Goal: Information Seeking & Learning: Check status

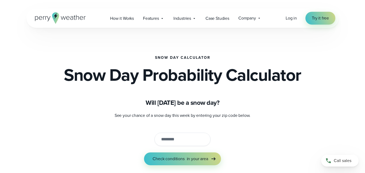
click at [179, 139] on input "string" at bounding box center [182, 138] width 56 height 13
type input "*****"
click at [144, 152] on button "Check conditions in your area" at bounding box center [182, 158] width 77 height 13
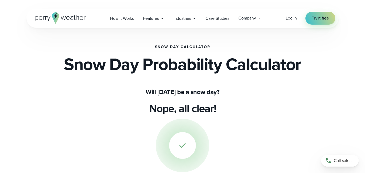
click at [185, 132] on div at bounding box center [182, 145] width 27 height 27
click at [185, 133] on div at bounding box center [182, 145] width 27 height 27
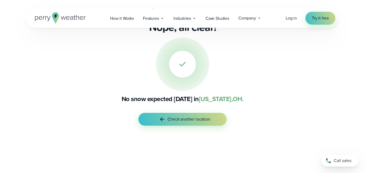
scroll to position [76, 0]
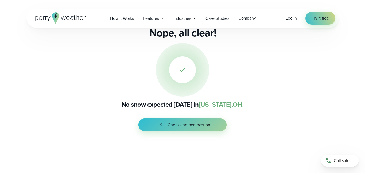
click at [181, 120] on button "Check another location" at bounding box center [182, 124] width 88 height 13
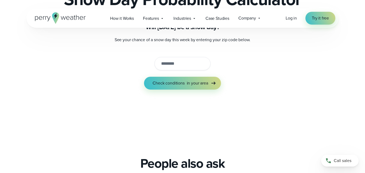
click at [177, 65] on input "string" at bounding box center [182, 63] width 56 height 13
type input "*****"
click at [144, 77] on button "Check conditions in your area" at bounding box center [182, 83] width 77 height 13
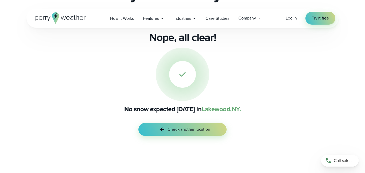
scroll to position [73, 0]
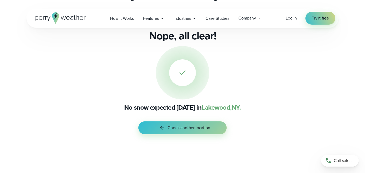
click at [157, 132] on button "Check another location" at bounding box center [182, 127] width 88 height 13
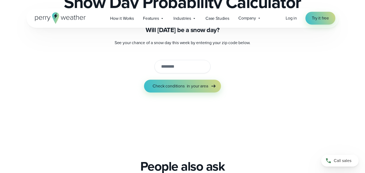
click at [179, 65] on input "string" at bounding box center [182, 66] width 56 height 13
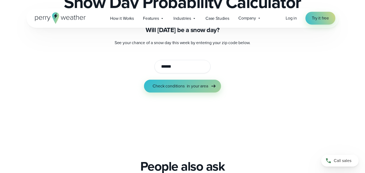
click at [195, 88] on span "in your area" at bounding box center [197, 86] width 21 height 6
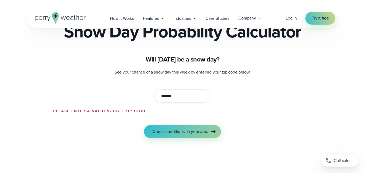
scroll to position [0, 0]
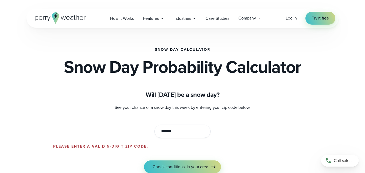
click at [205, 134] on input "string" at bounding box center [182, 130] width 56 height 13
type input "*"
type input "*****"
click at [144, 160] on button "Check conditions in your area" at bounding box center [182, 166] width 77 height 13
